Goal: Information Seeking & Learning: Learn about a topic

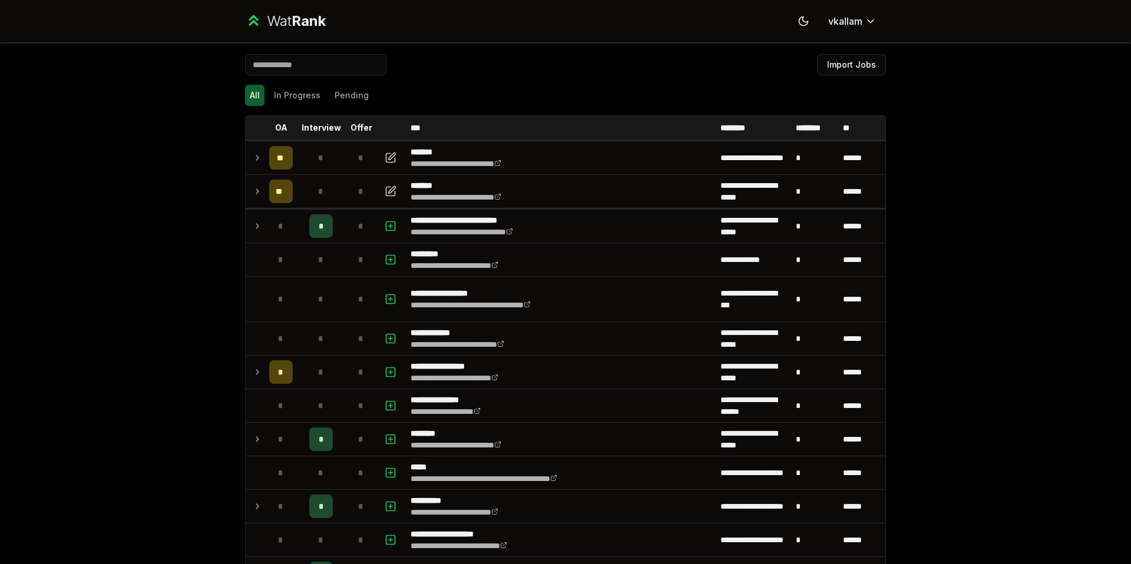
scroll to position [38, 0]
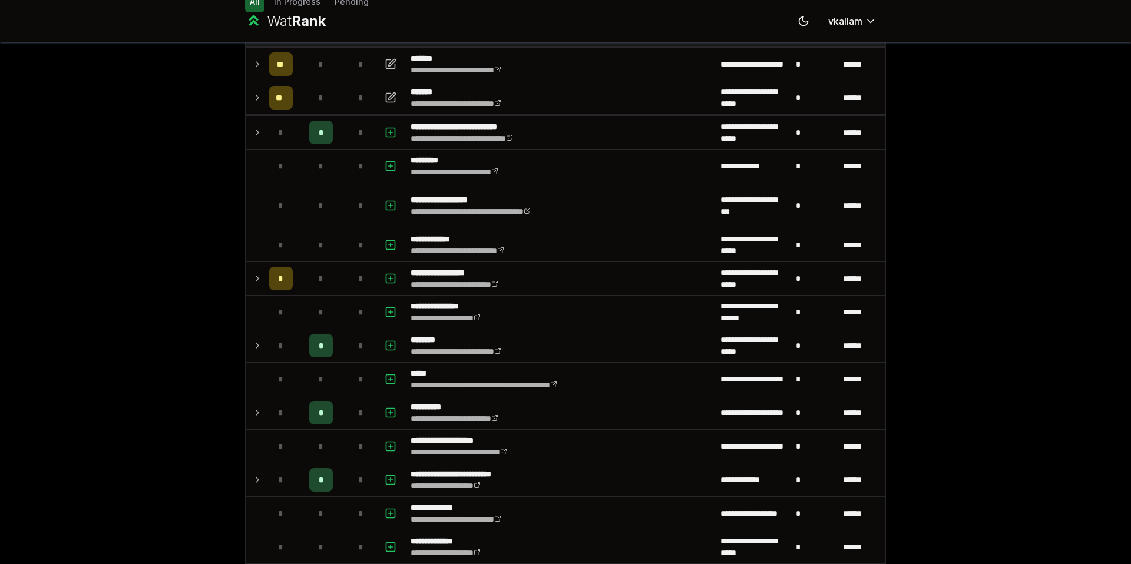
scroll to position [99, 0]
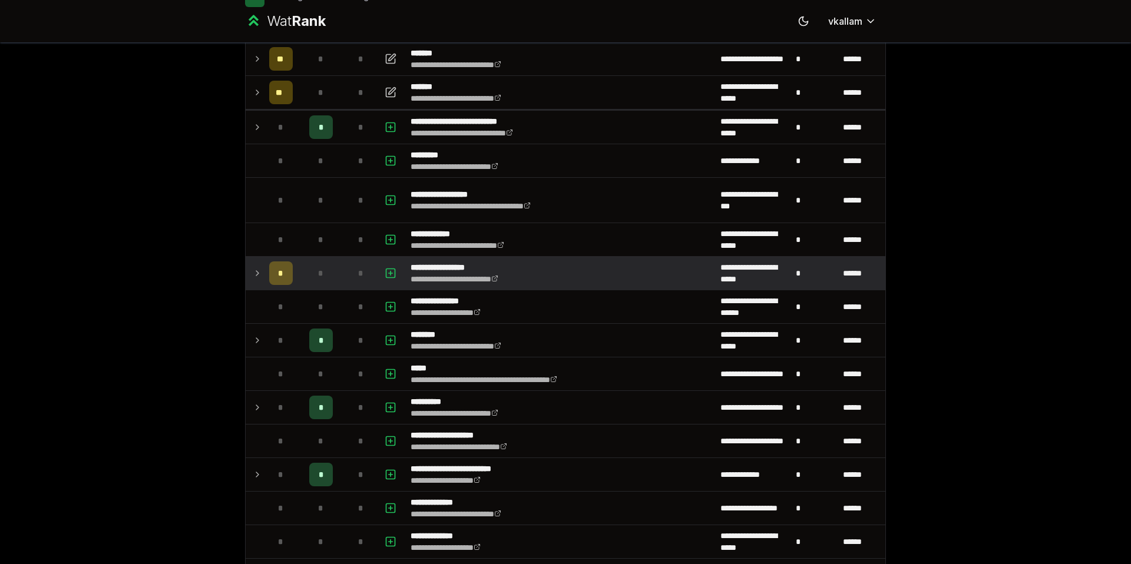
click at [263, 270] on td at bounding box center [255, 273] width 19 height 33
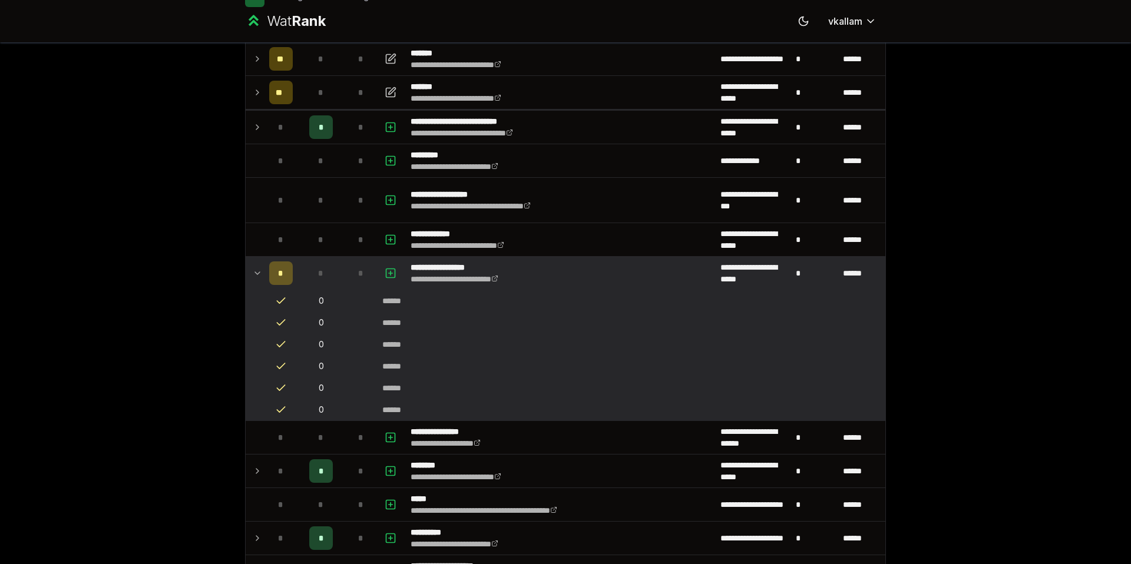
click at [263, 272] on td at bounding box center [255, 273] width 19 height 33
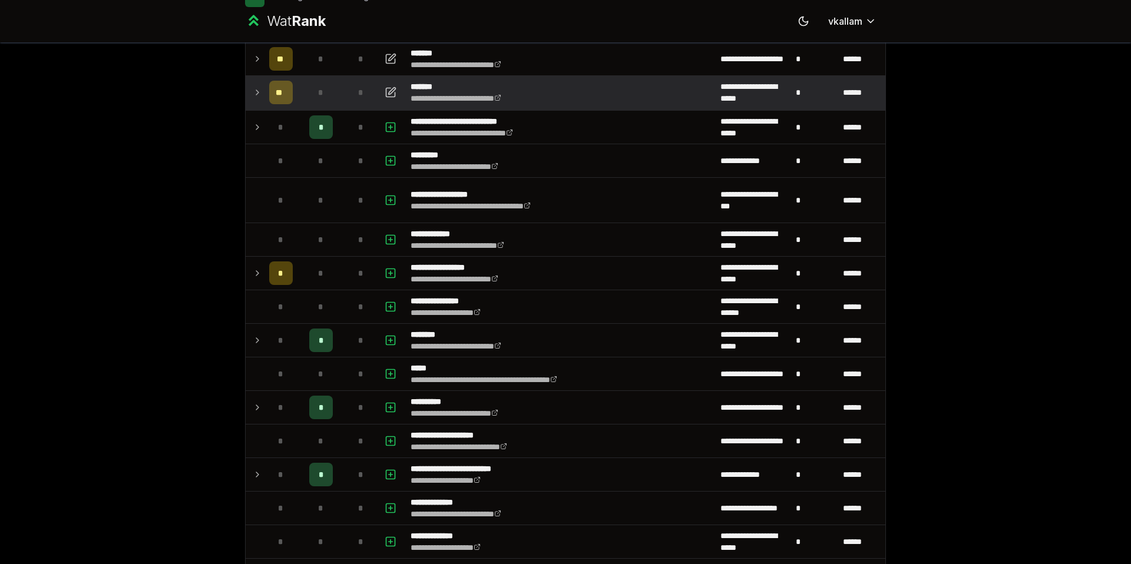
scroll to position [77, 0]
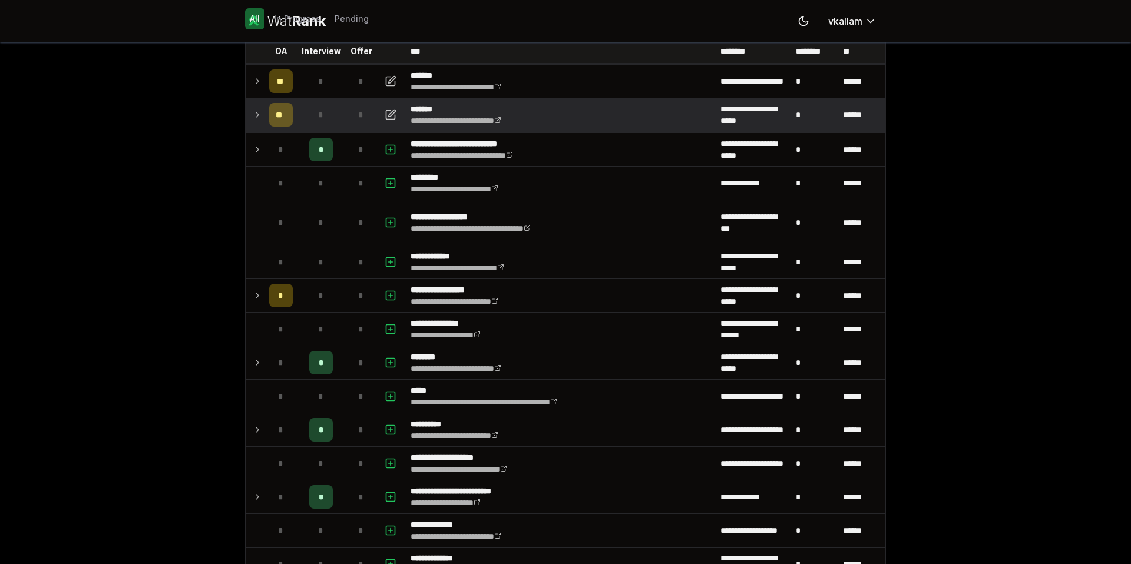
click at [249, 113] on td at bounding box center [255, 114] width 19 height 33
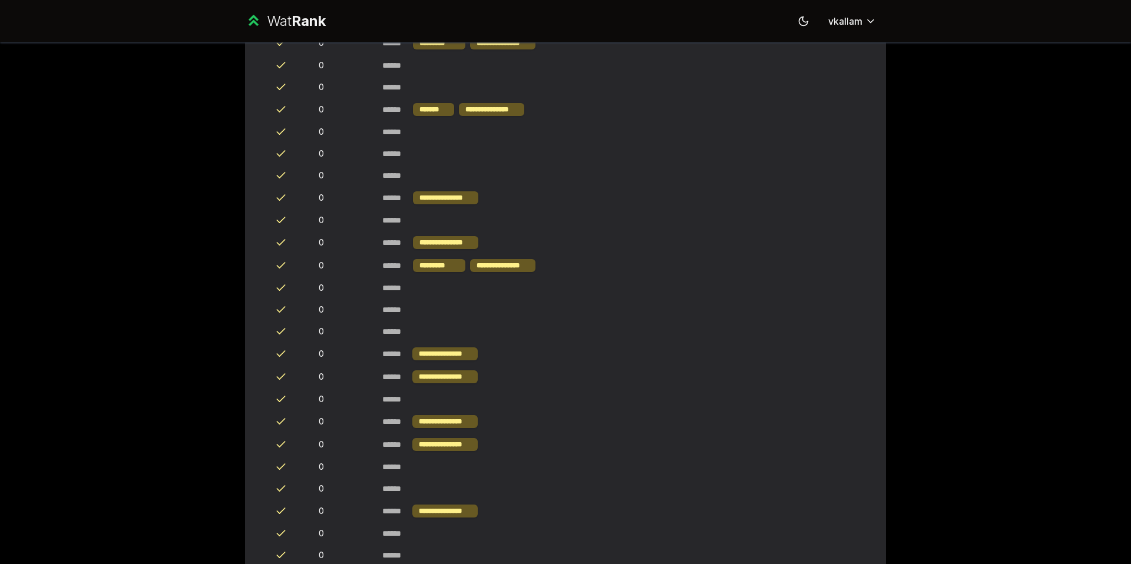
scroll to position [0, 0]
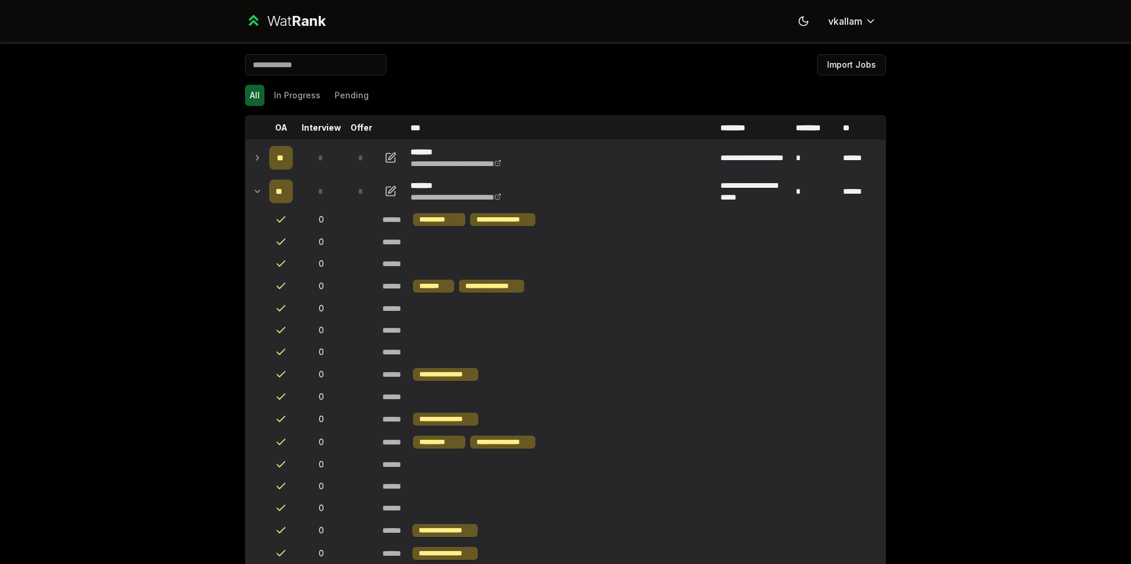
click at [260, 153] on icon at bounding box center [257, 158] width 9 height 14
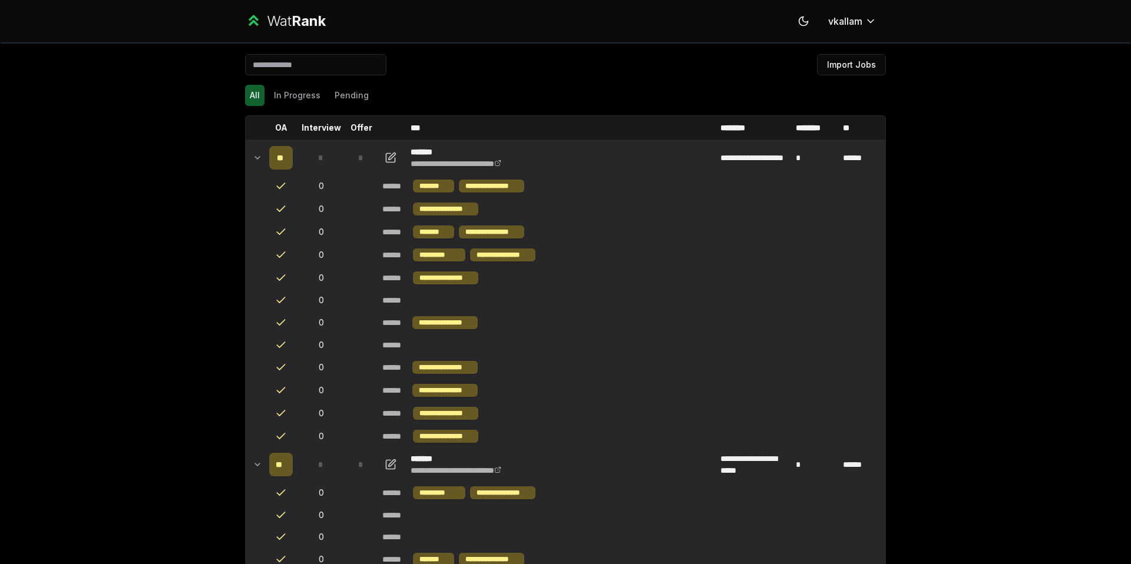
click at [260, 154] on icon at bounding box center [257, 158] width 9 height 14
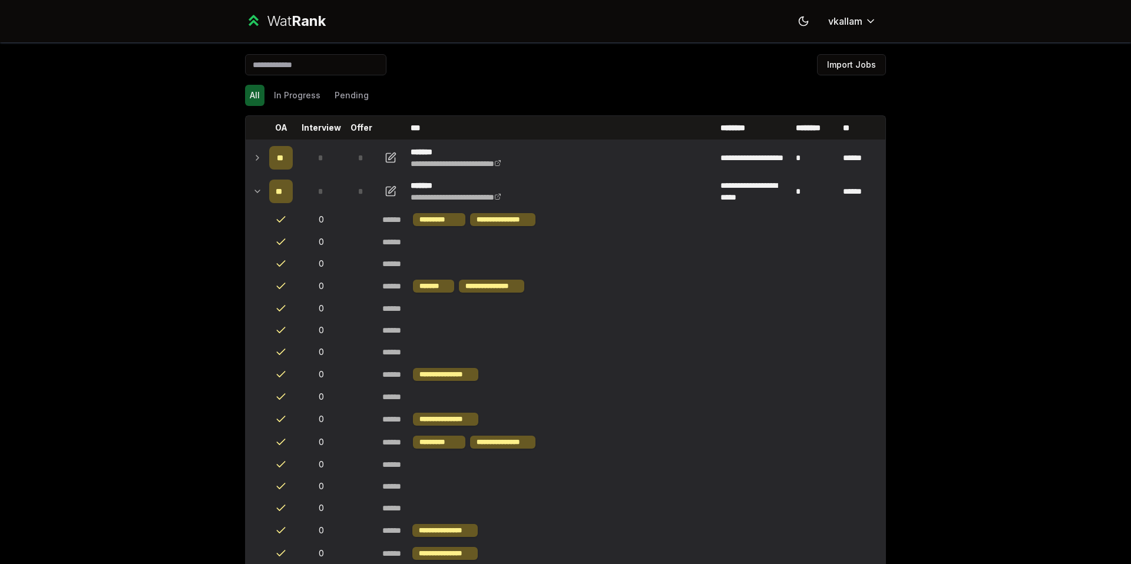
click at [250, 184] on td at bounding box center [255, 191] width 19 height 33
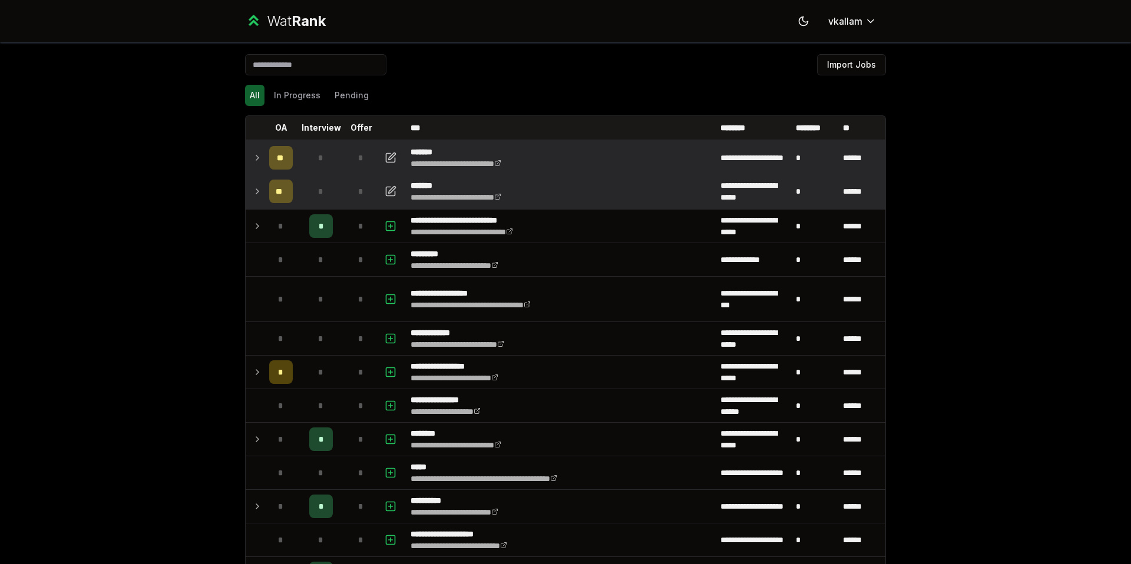
click at [256, 194] on icon at bounding box center [257, 191] width 2 height 5
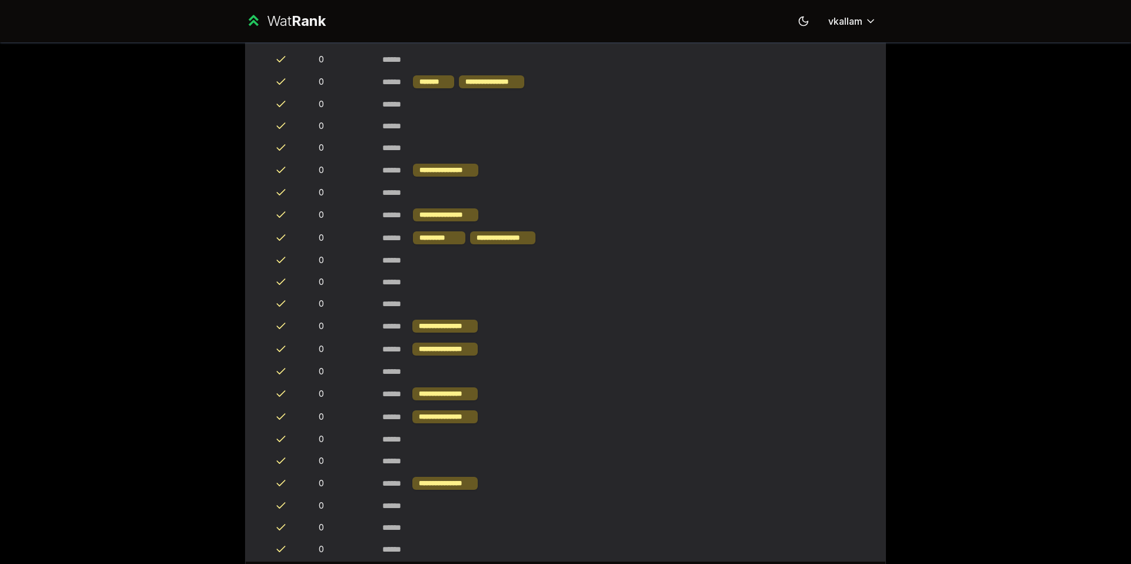
scroll to position [69, 0]
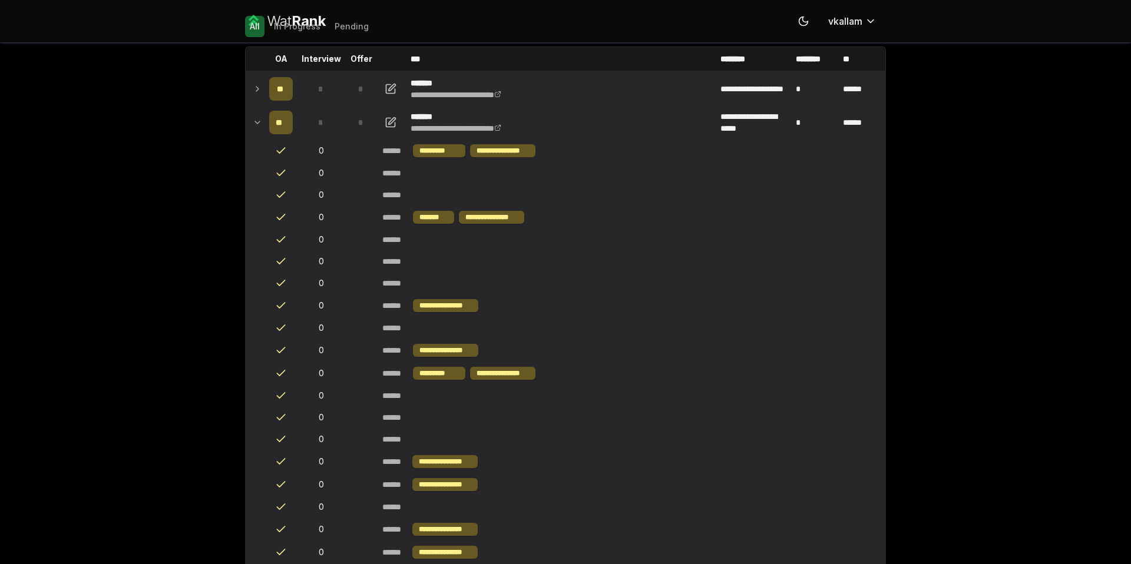
click at [255, 92] on icon at bounding box center [257, 89] width 9 height 14
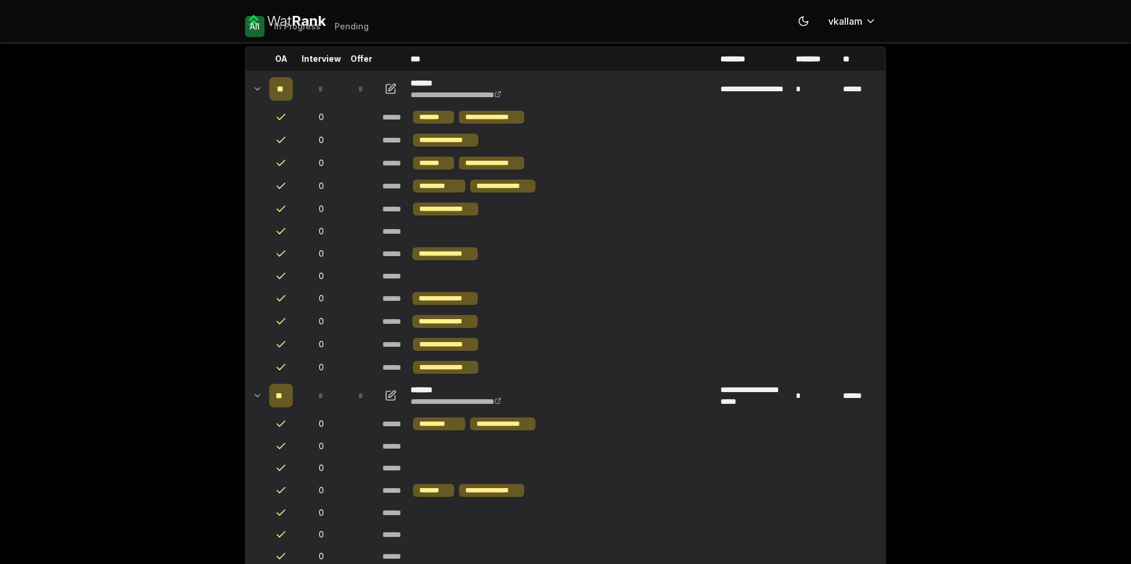
click at [256, 87] on icon at bounding box center [257, 89] width 9 height 14
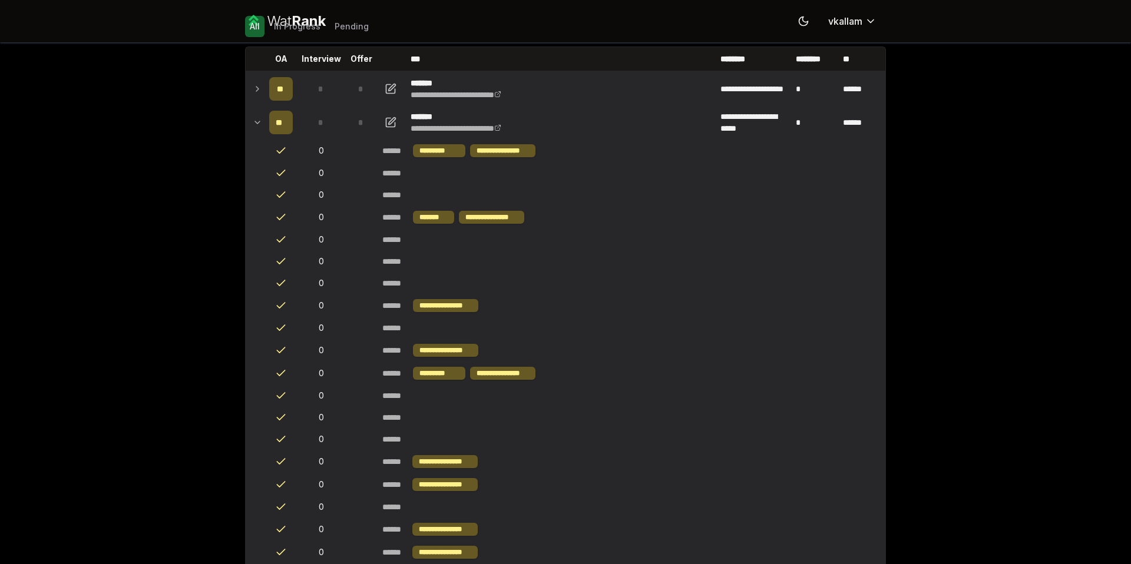
click at [256, 87] on icon at bounding box center [257, 89] width 2 height 5
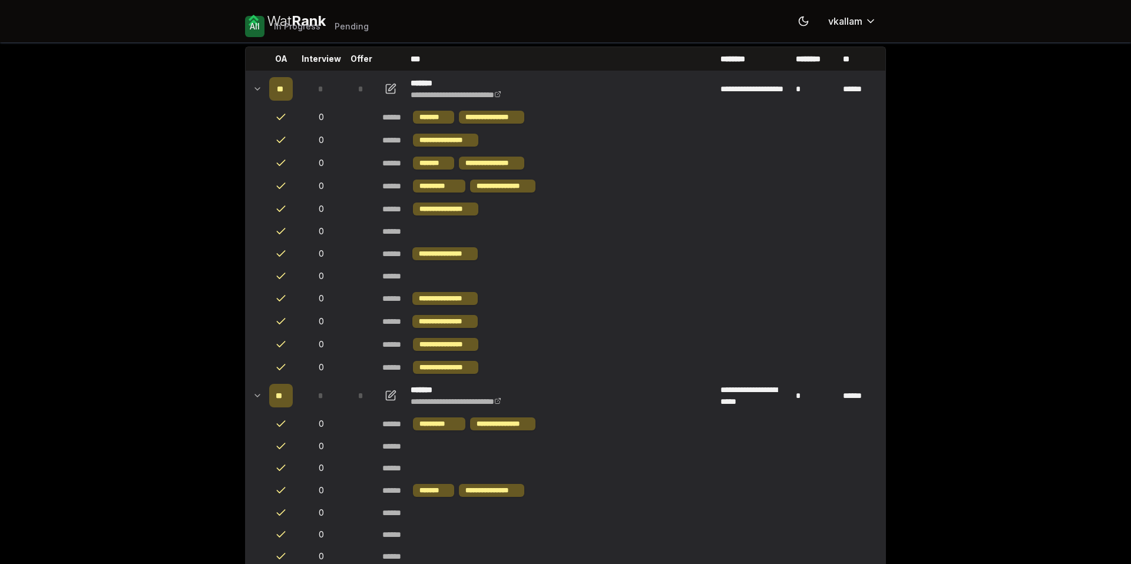
click at [256, 87] on icon at bounding box center [257, 89] width 9 height 14
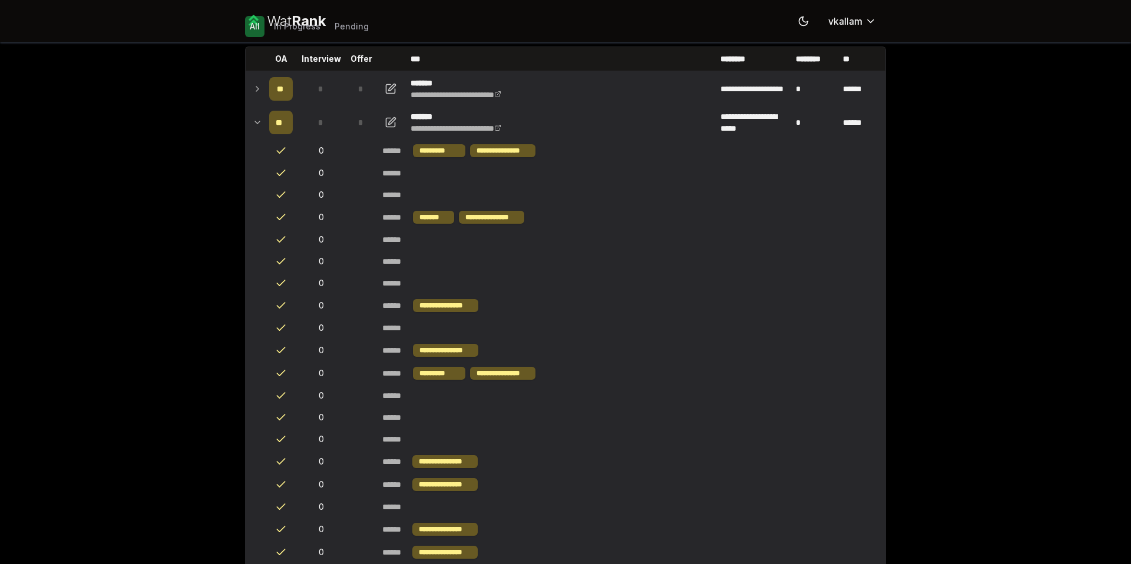
click at [251, 117] on td at bounding box center [255, 122] width 19 height 33
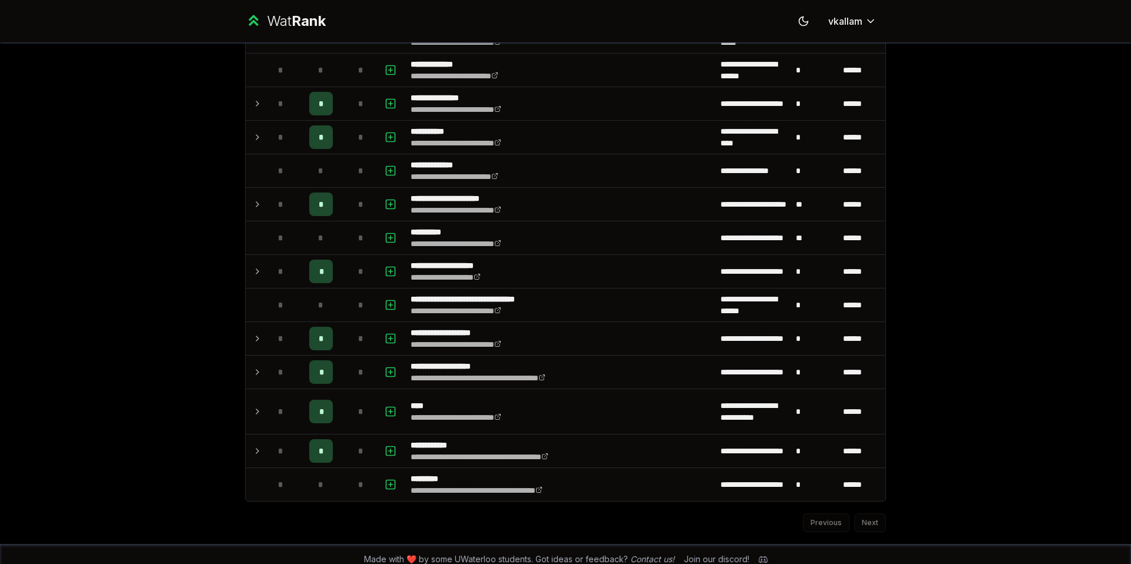
scroll to position [1343, 0]
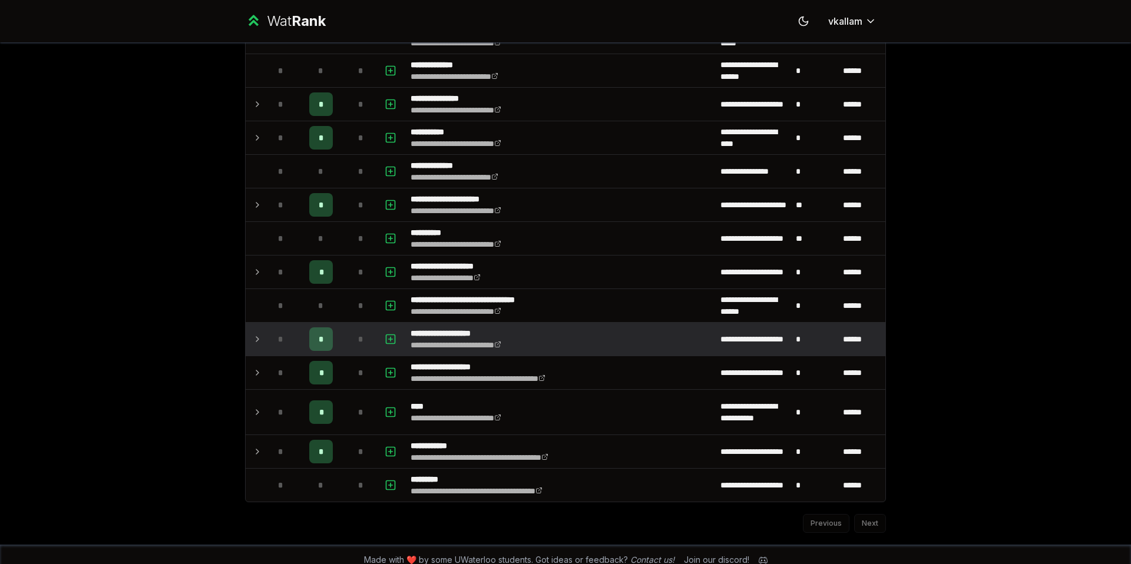
click at [254, 343] on icon at bounding box center [257, 339] width 9 height 14
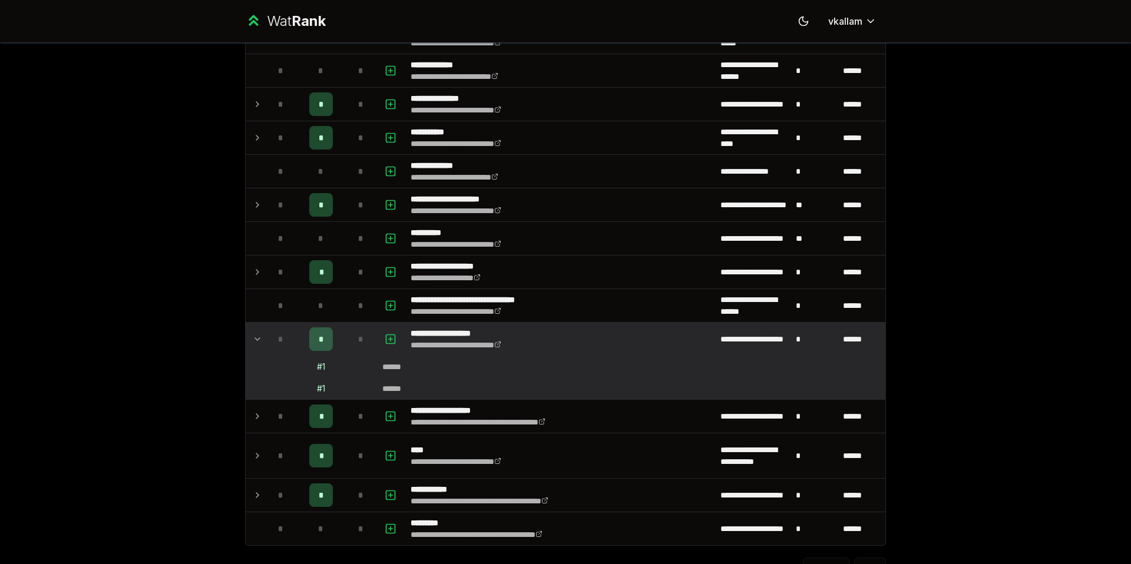
click at [254, 343] on icon at bounding box center [257, 339] width 9 height 14
